Goal: Book appointment/travel/reservation

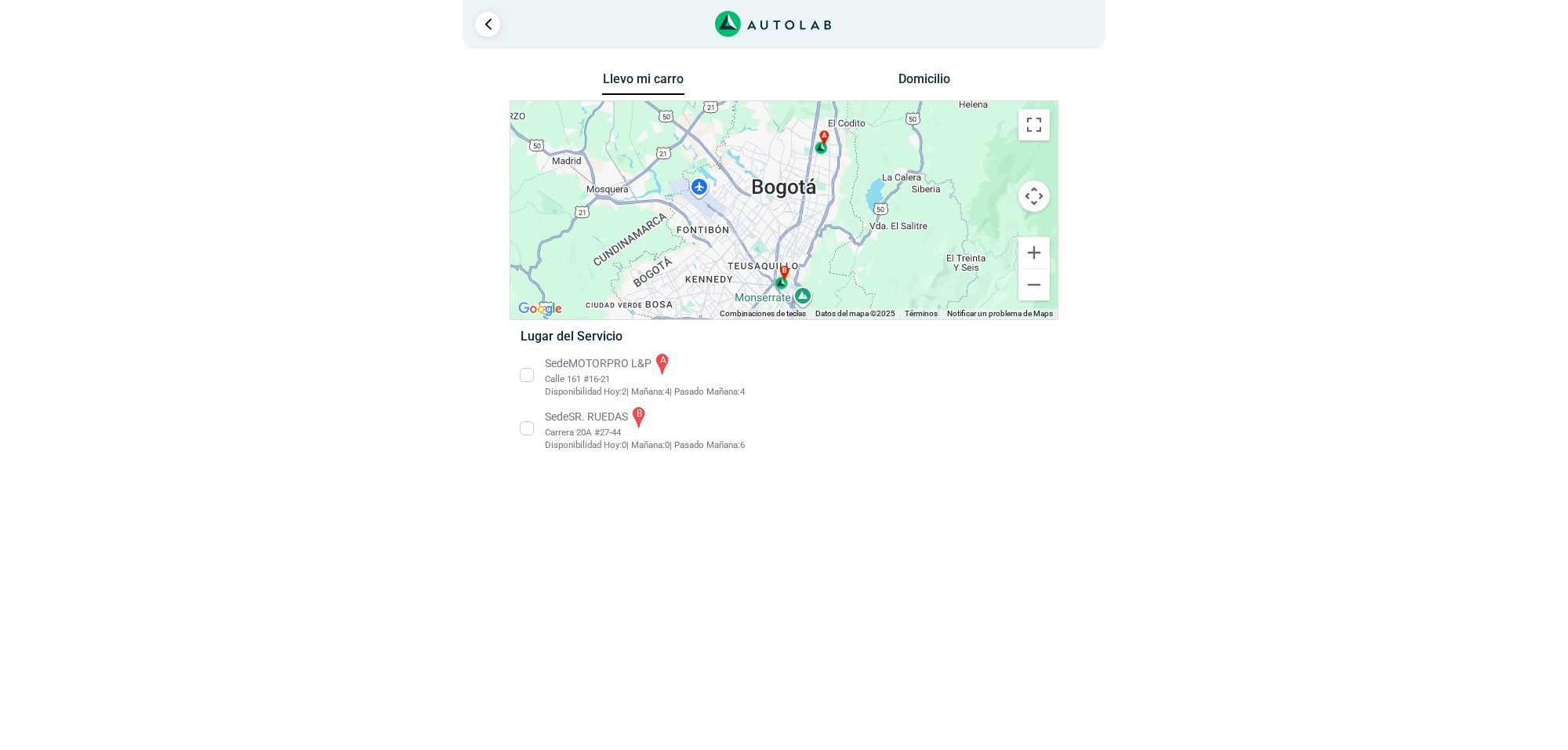
click at [622, 420] on li "Sede SR. [PERSON_NAME] b Carrera 20A #27-44 Disponibilidad Hoy: 0 | Mañana: 0 6" at bounding box center [783, 429] width 549 height 47
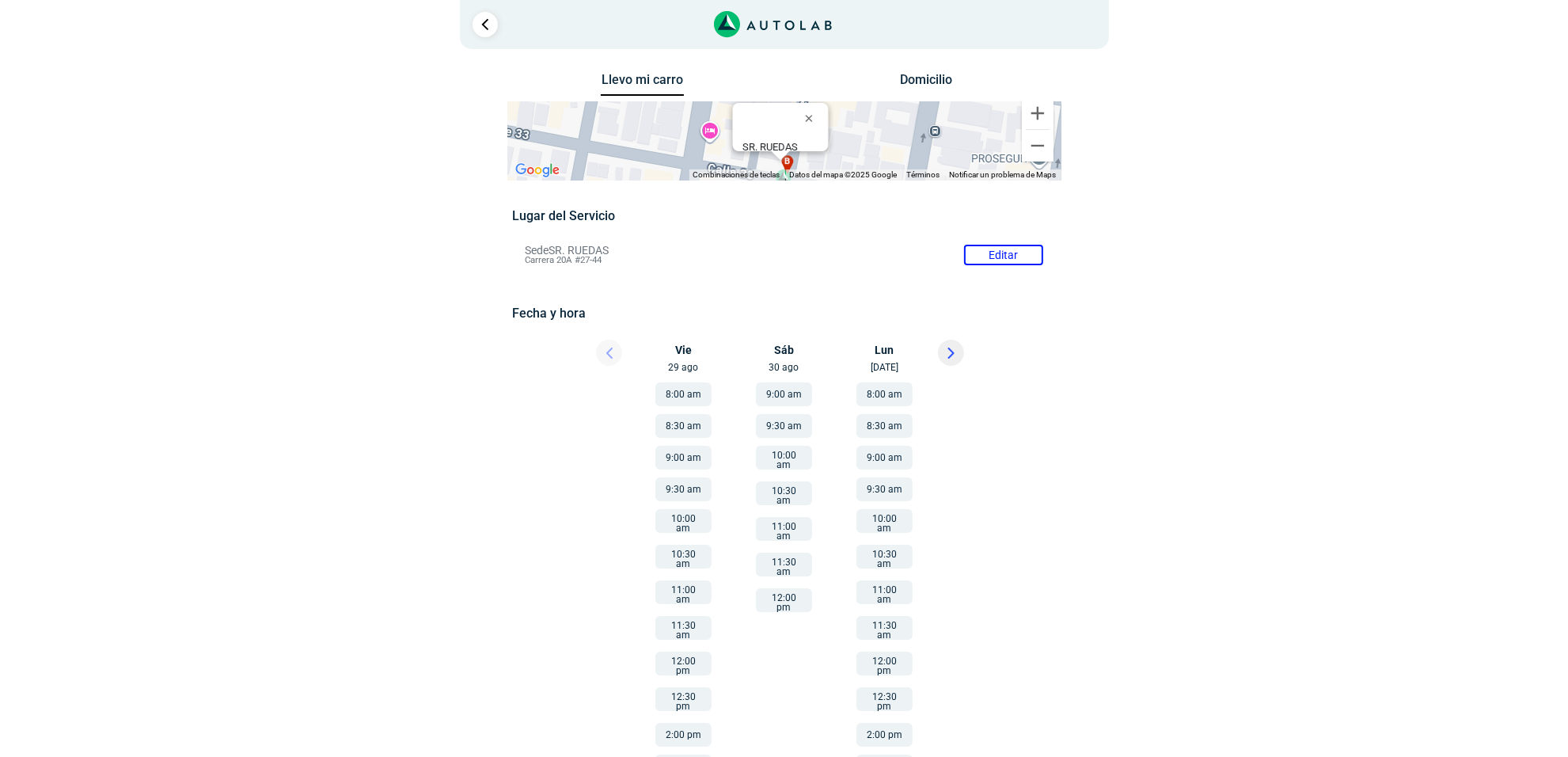
click at [788, 523] on button "11:00 am" at bounding box center [784, 528] width 56 height 24
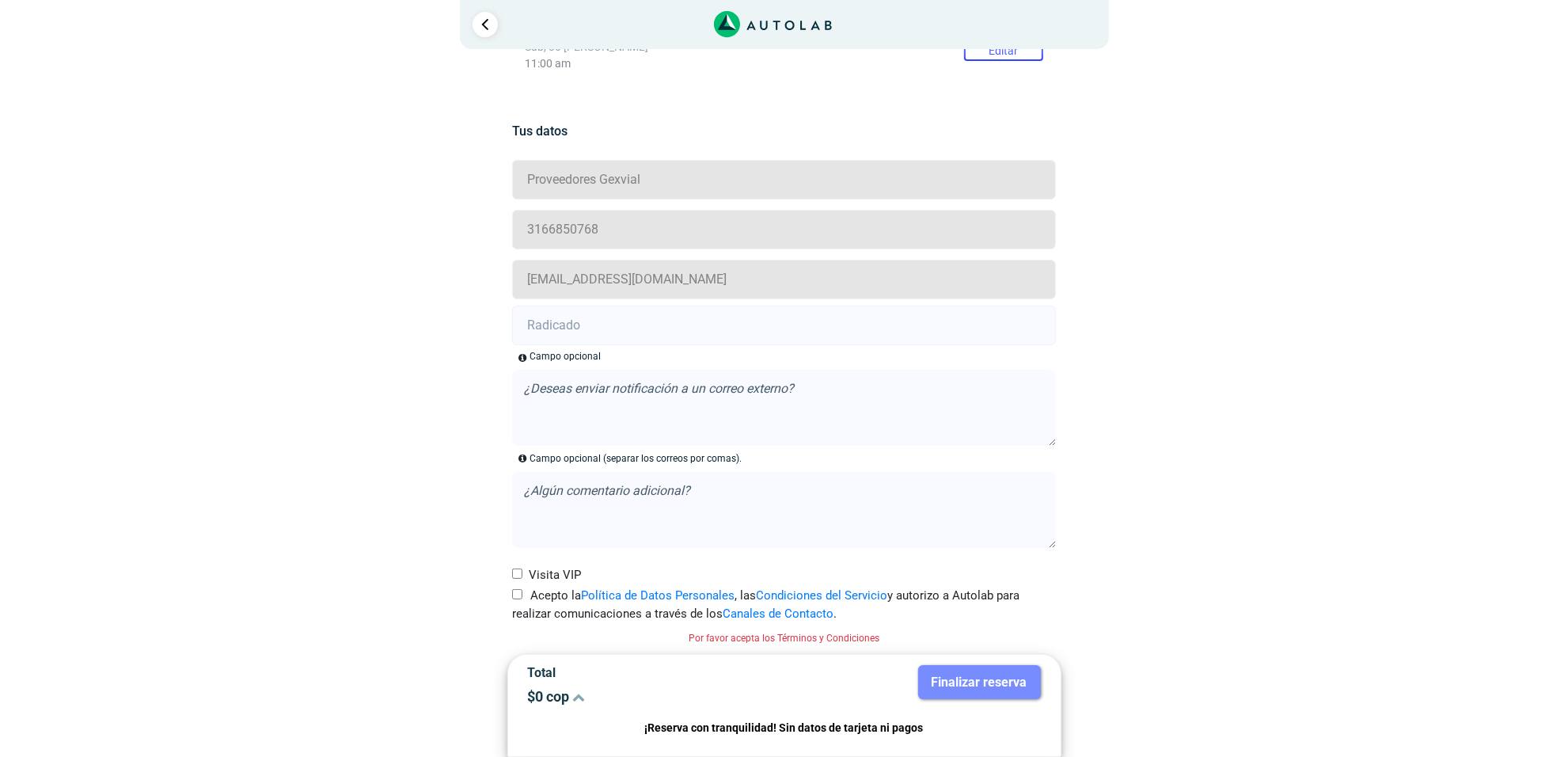
click at [522, 590] on label "Acepto la Política de Datos Personales , las Condiciones del Servicio y autoriz…" at bounding box center [784, 604] width 544 height 36
click at [522, 590] on input "Acepto la Política de Datos Personales , las Condiciones del Servicio y autoriz…" at bounding box center [518, 594] width 11 height 11
checkbox input "true"
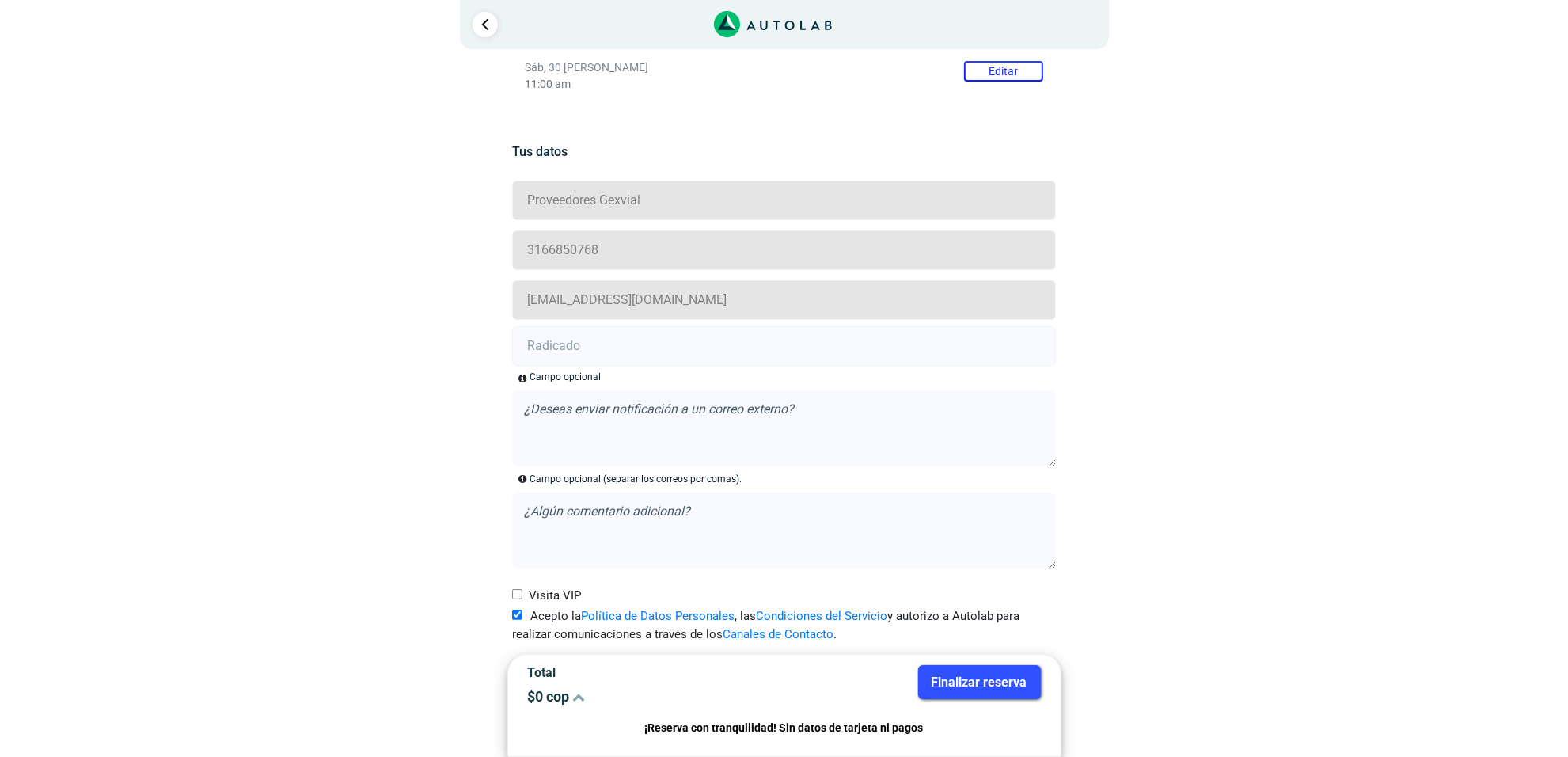
scroll to position [279, 0]
click at [555, 353] on input "text" at bounding box center [784, 346] width 544 height 40
drag, startPoint x: 678, startPoint y: 356, endPoint x: 703, endPoint y: 382, distance: 36.1
click at [678, 356] on input "text" at bounding box center [784, 346] width 544 height 40
paste input "20913284"
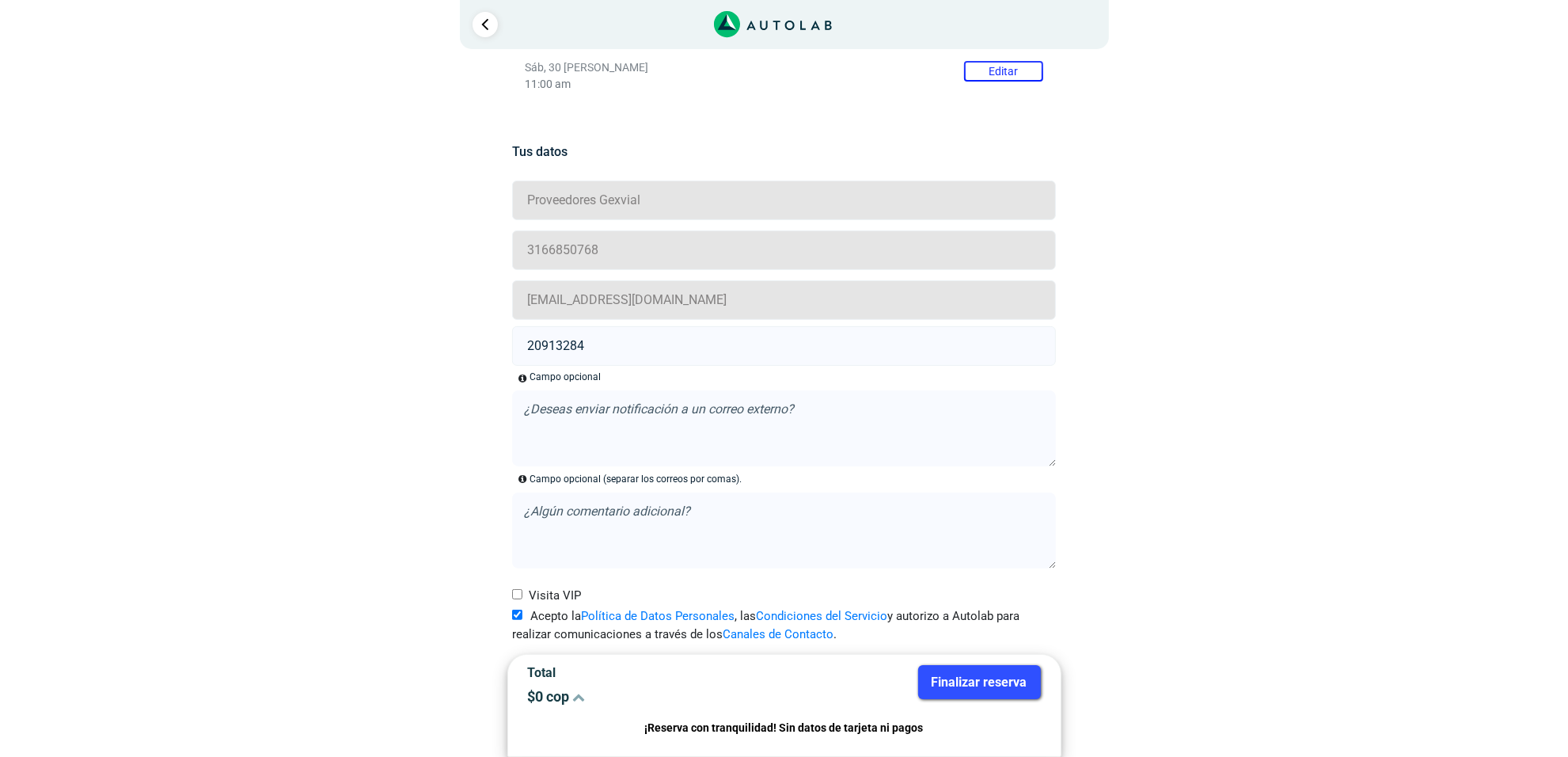
type input "20913284"
click at [979, 693] on button "Finalizar reserva" at bounding box center [980, 681] width 123 height 34
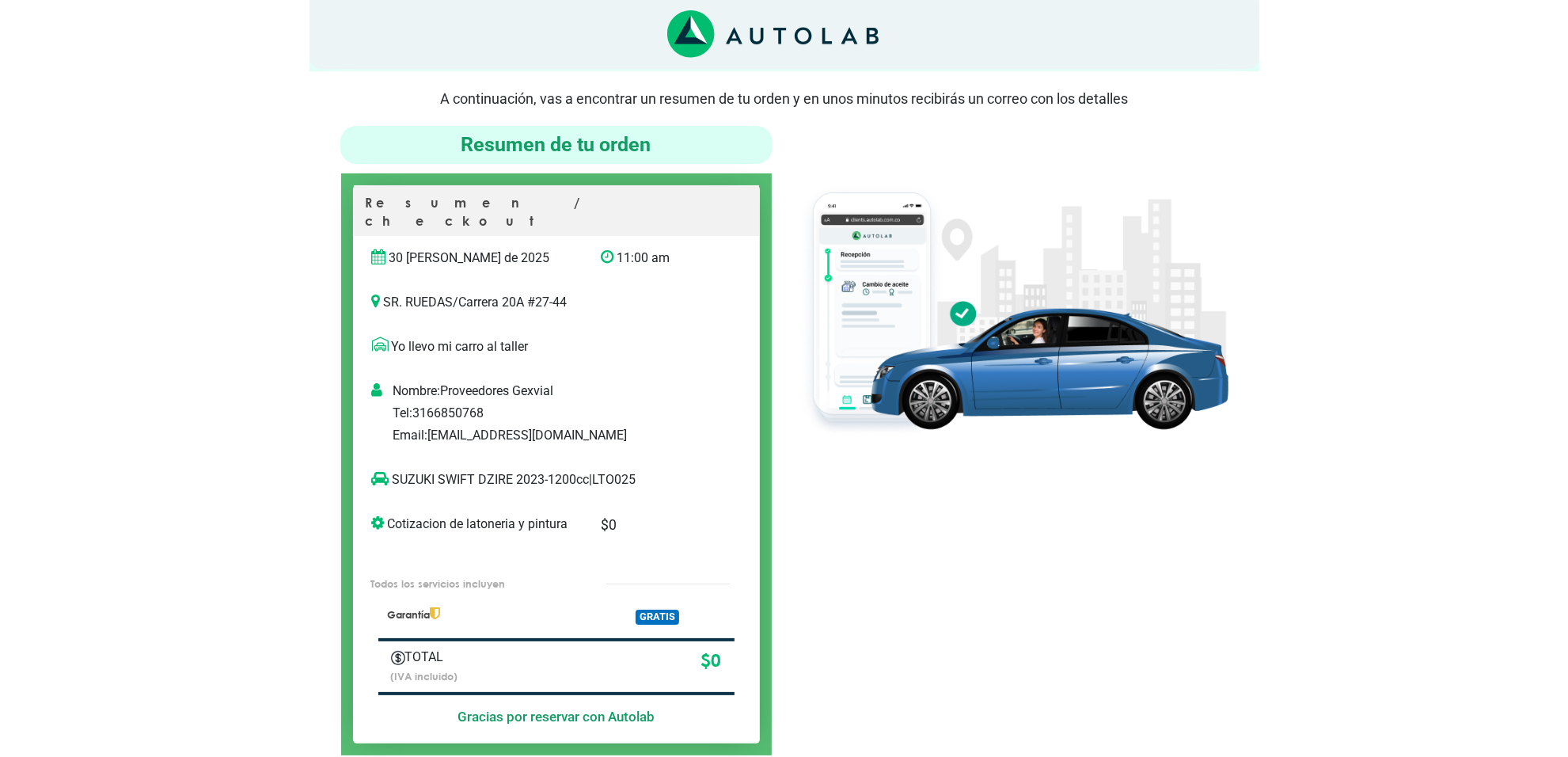
scroll to position [99, 0]
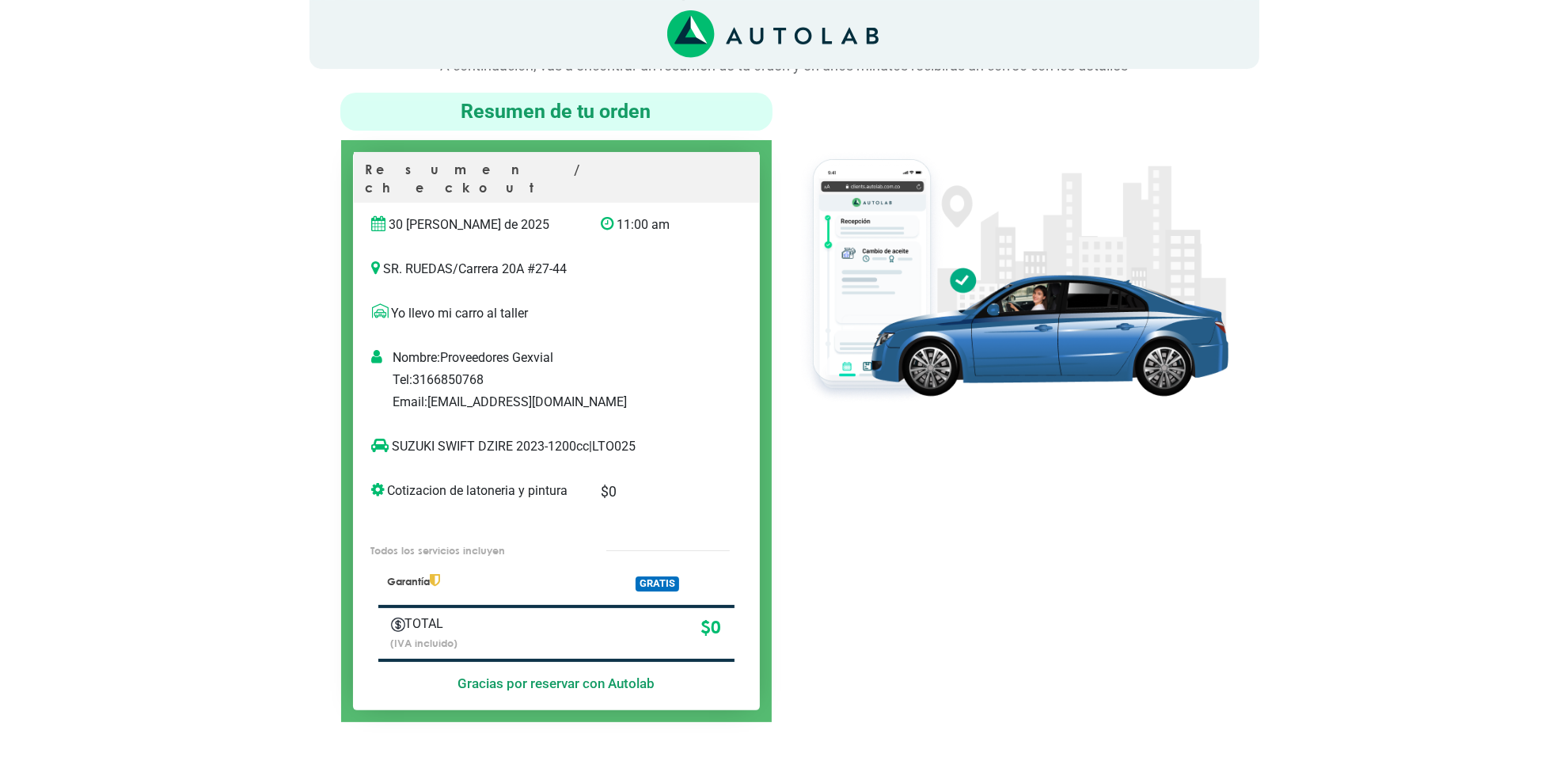
click at [633, 437] on p "SUZUKI SWIFT DZIRE 2023-1200cc | LTO025" at bounding box center [540, 447] width 337 height 19
copy p "LTO025"
drag, startPoint x: 512, startPoint y: 420, endPoint x: 392, endPoint y: 436, distance: 121.1
click at [392, 437] on p "SUZUKI SWIFT DZIRE 2023-1200cc | LTO025" at bounding box center [540, 447] width 337 height 19
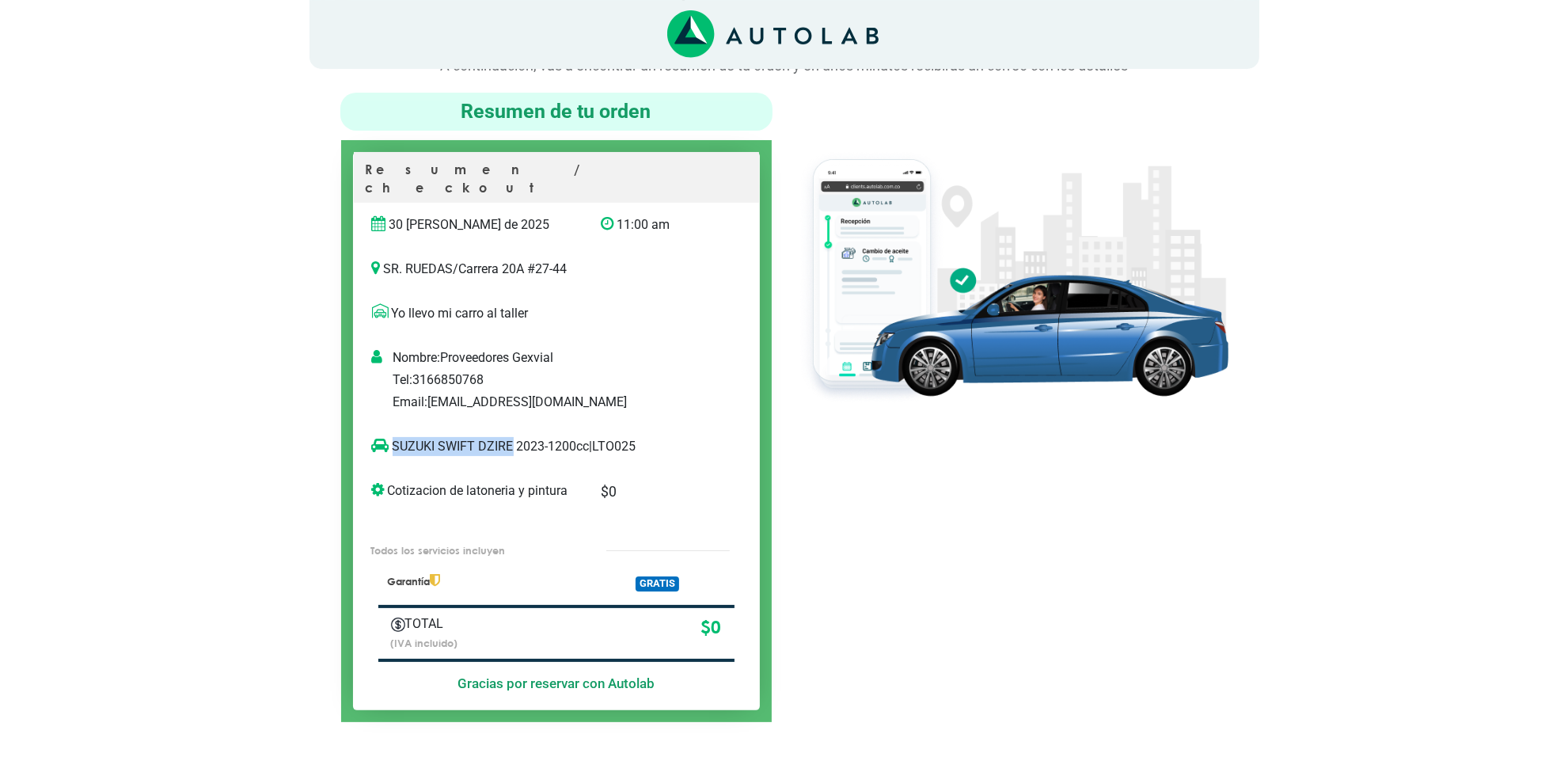
copy p "[PERSON_NAME] DZIRE"
drag, startPoint x: 935, startPoint y: 698, endPoint x: 942, endPoint y: 655, distance: 43.6
click at [935, 698] on div at bounding box center [1012, 407] width 456 height 630
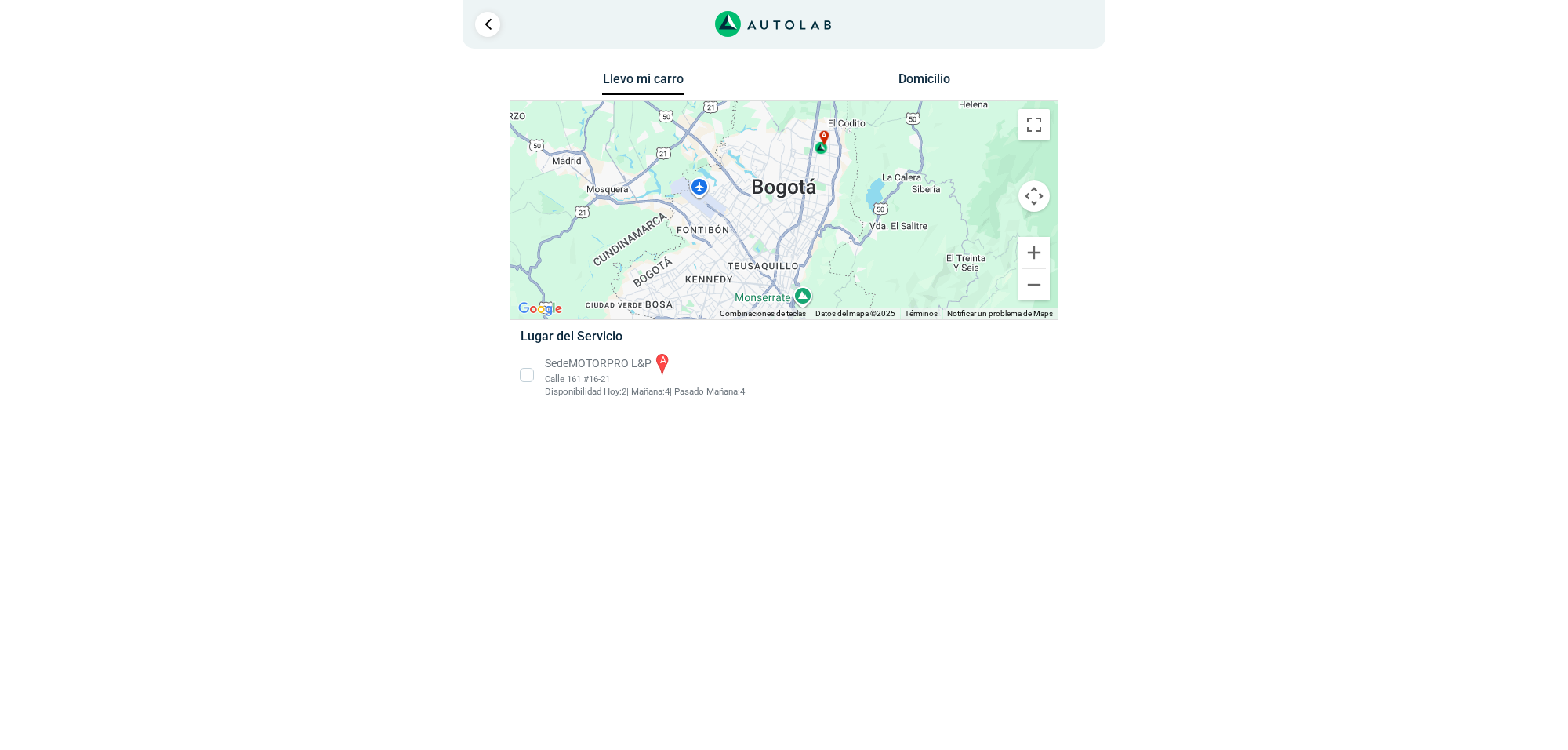
drag, startPoint x: 680, startPoint y: 573, endPoint x: 927, endPoint y: 745, distance: 301.0
click at [680, 420] on html "× ¡Reserva tranquilo! Sin datos de tarjeta ni pagos Aquí puedes ver tus servici…" at bounding box center [784, 210] width 1568 height 420
